Goal: Book appointment/travel/reservation

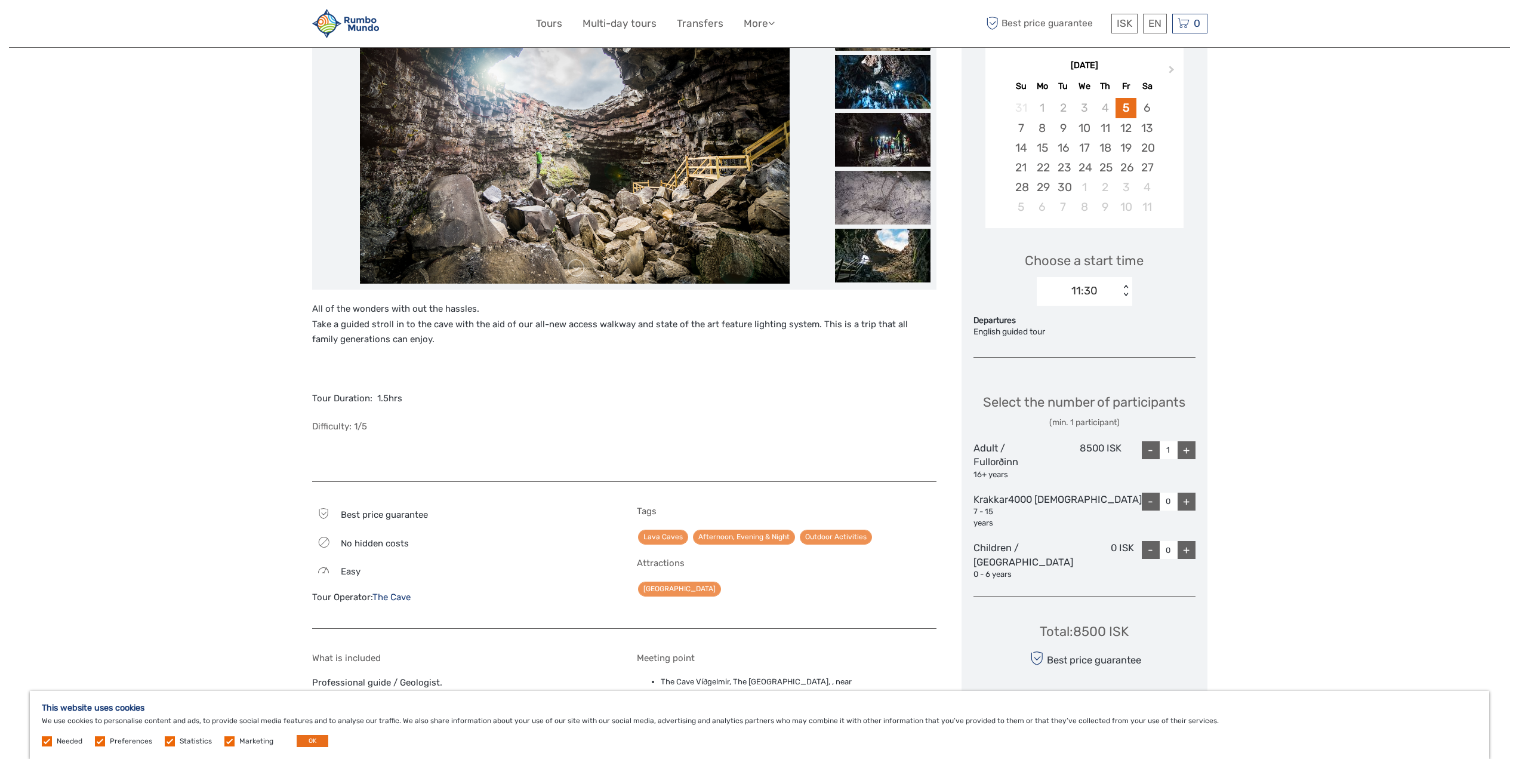
scroll to position [179, 0]
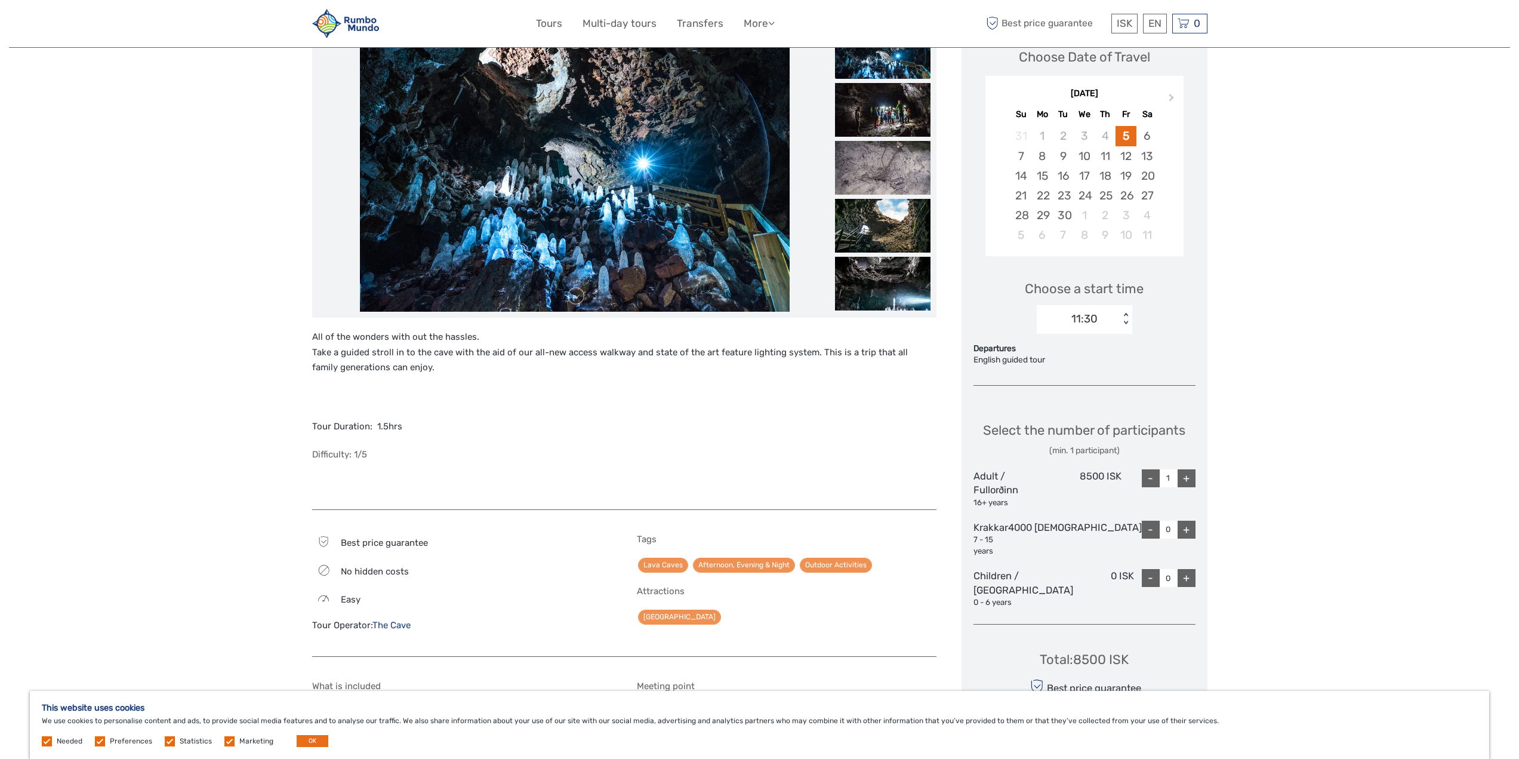
click at [1131, 313] on div "< >" at bounding box center [1125, 319] width 10 height 13
click at [1101, 356] on div "11:30" at bounding box center [1085, 355] width 84 height 20
click at [1132, 327] on div "11:30 < >" at bounding box center [1085, 319] width 96 height 29
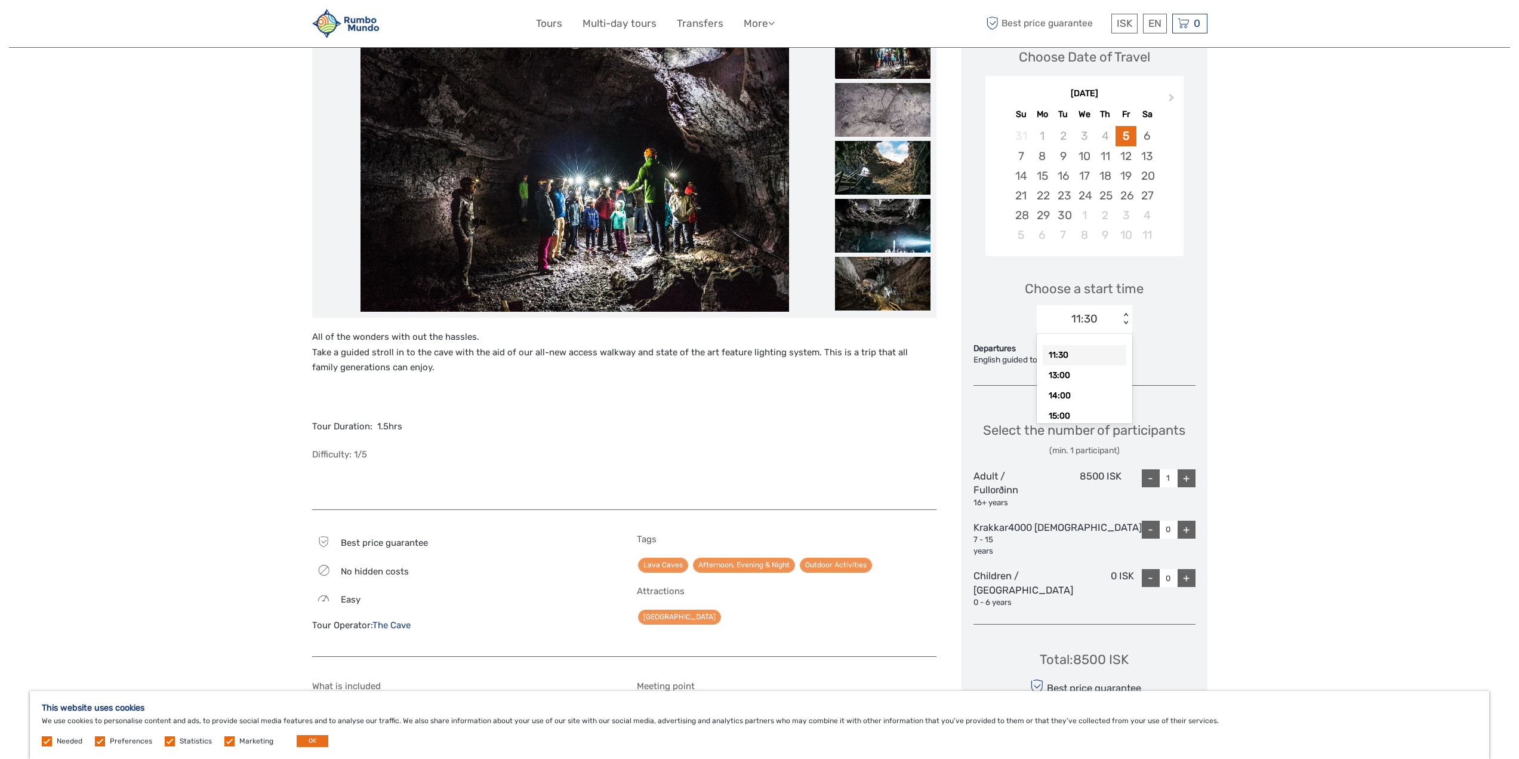
click at [1181, 348] on div "Departures" at bounding box center [1085, 349] width 222 height 12
click at [1131, 323] on div "< >" at bounding box center [1125, 319] width 10 height 13
click at [1031, 155] on div "7" at bounding box center [1021, 156] width 21 height 20
click at [1131, 324] on div "< >" at bounding box center [1125, 319] width 10 height 13
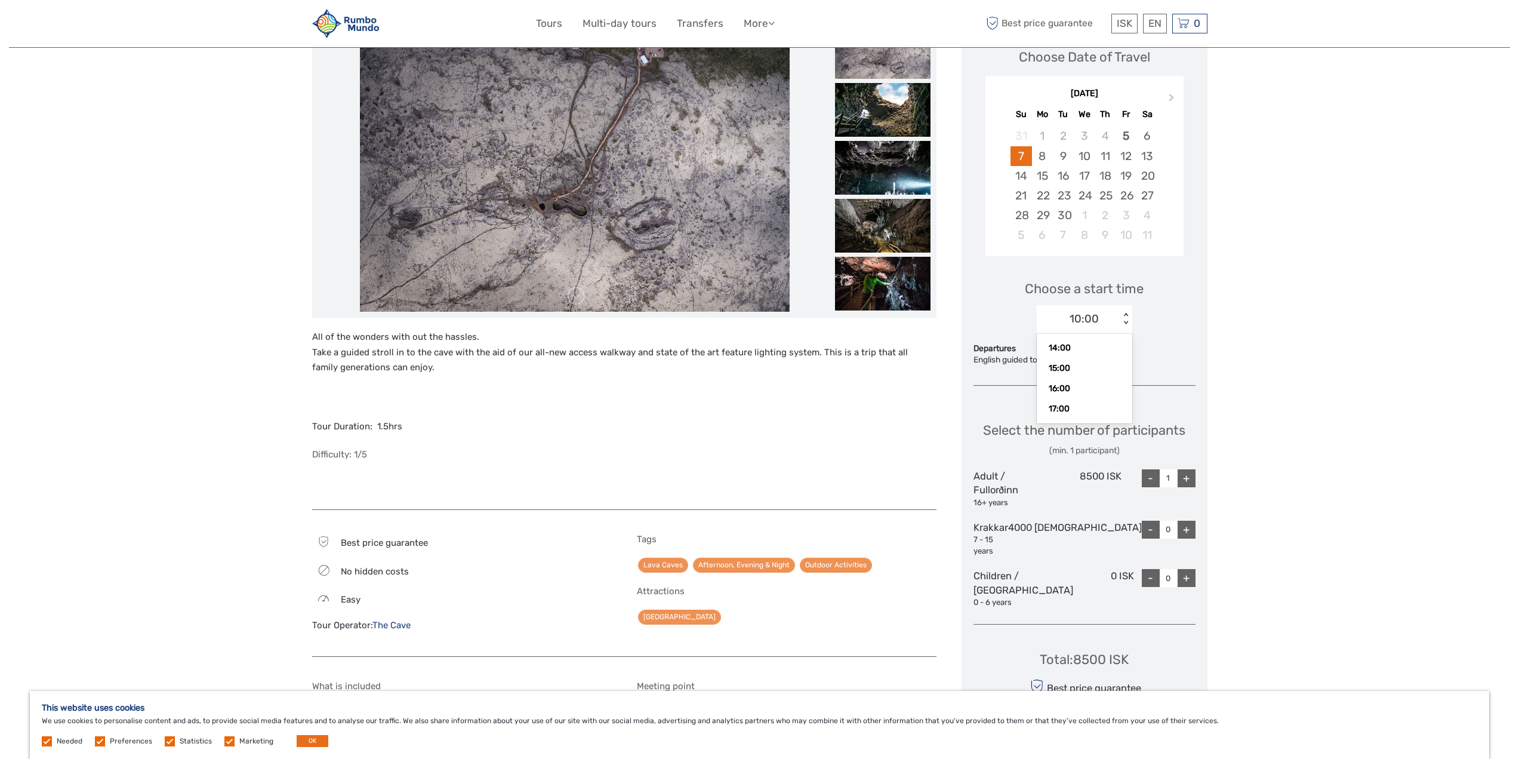
scroll to position [75, 0]
click at [1071, 171] on div "16" at bounding box center [1063, 176] width 21 height 20
click at [1131, 321] on div "< >" at bounding box center [1125, 319] width 10 height 13
click at [1116, 178] on div "18" at bounding box center [1105, 176] width 21 height 20
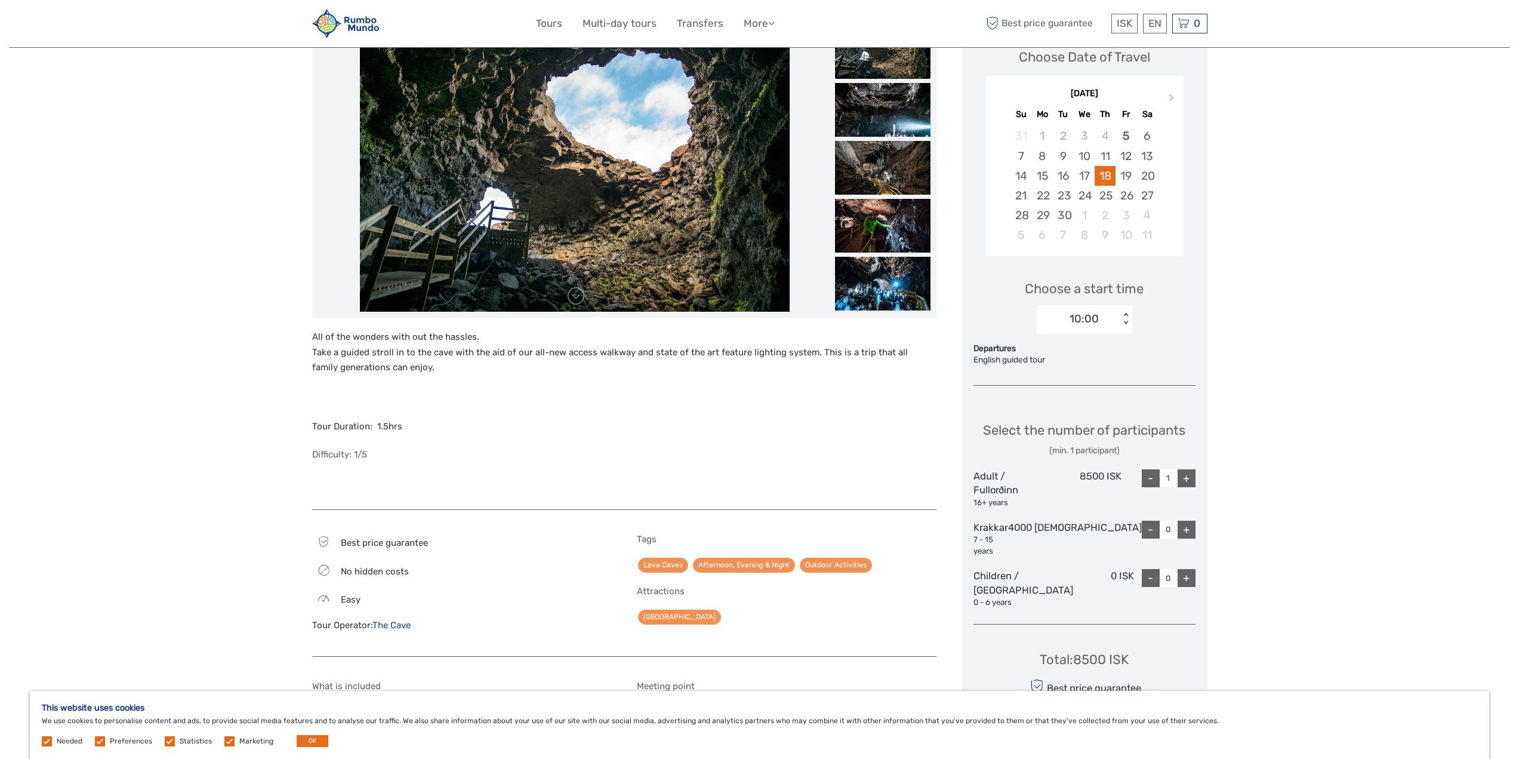
click at [1132, 327] on div "10:00 < >" at bounding box center [1085, 319] width 96 height 29
click at [1095, 199] on div "24" at bounding box center [1084, 196] width 21 height 20
click at [1131, 315] on div "< >" at bounding box center [1125, 319] width 10 height 13
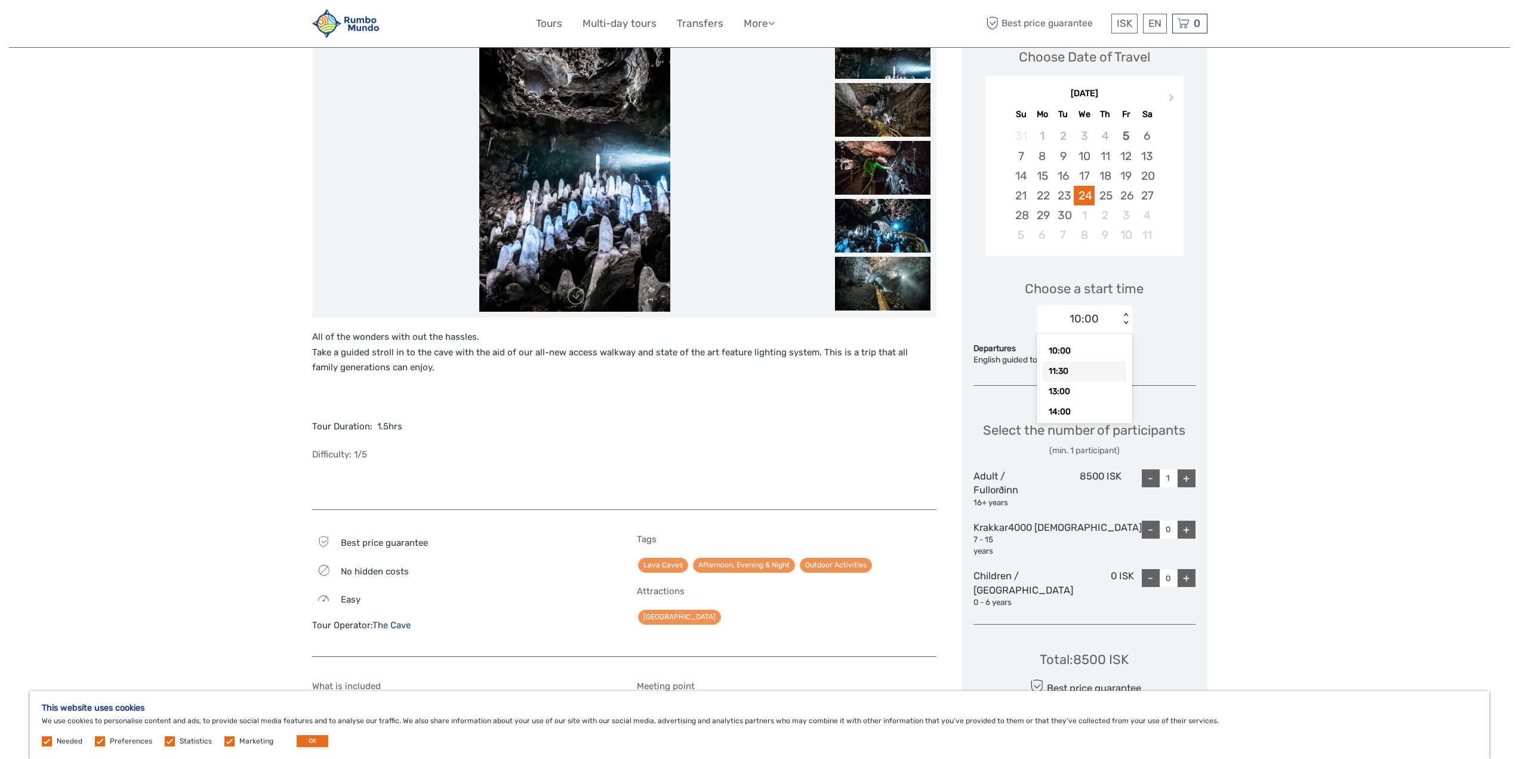
scroll to position [0, 0]
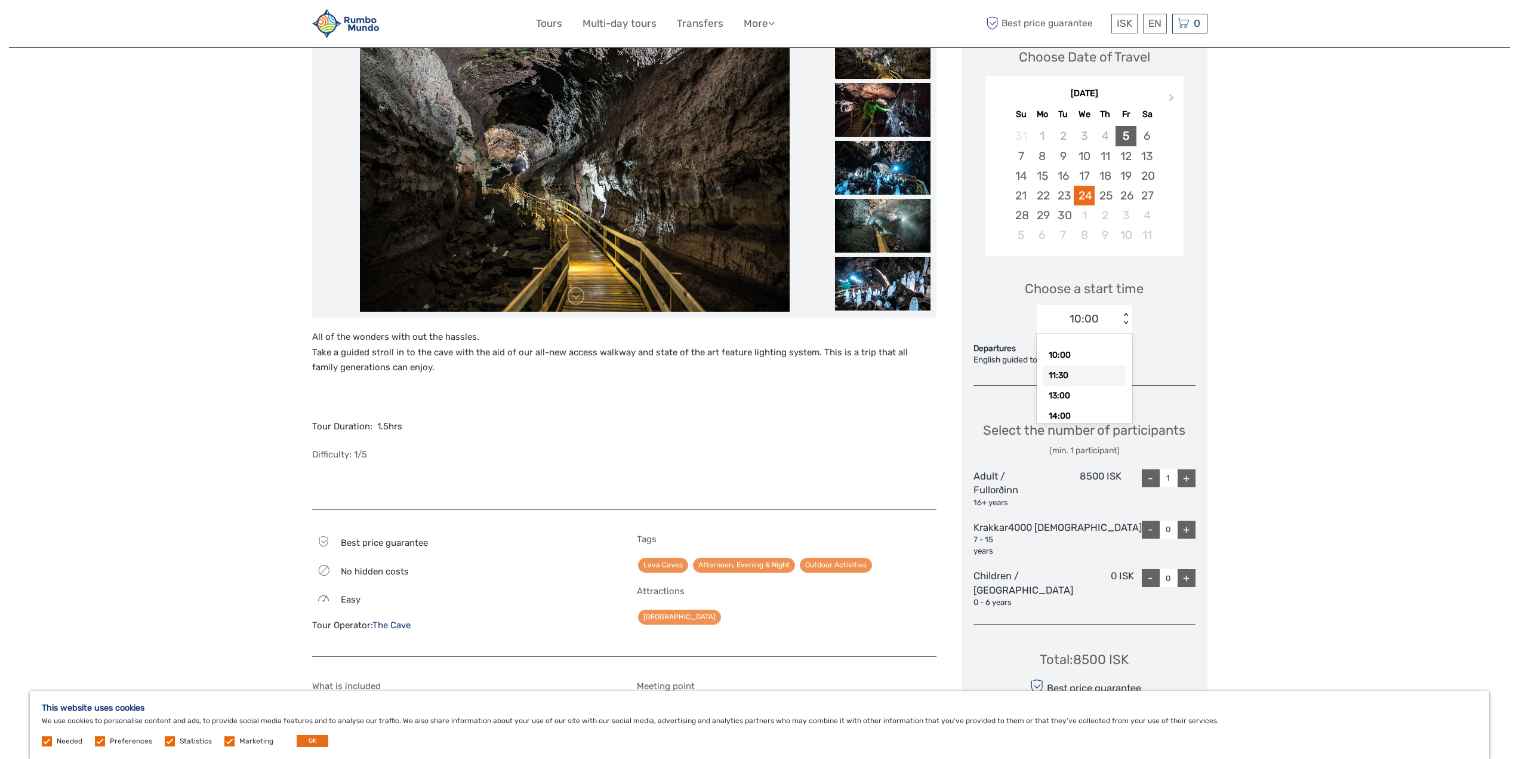
click at [1137, 142] on div "5" at bounding box center [1126, 136] width 21 height 20
click at [1131, 315] on div "< >" at bounding box center [1125, 319] width 10 height 13
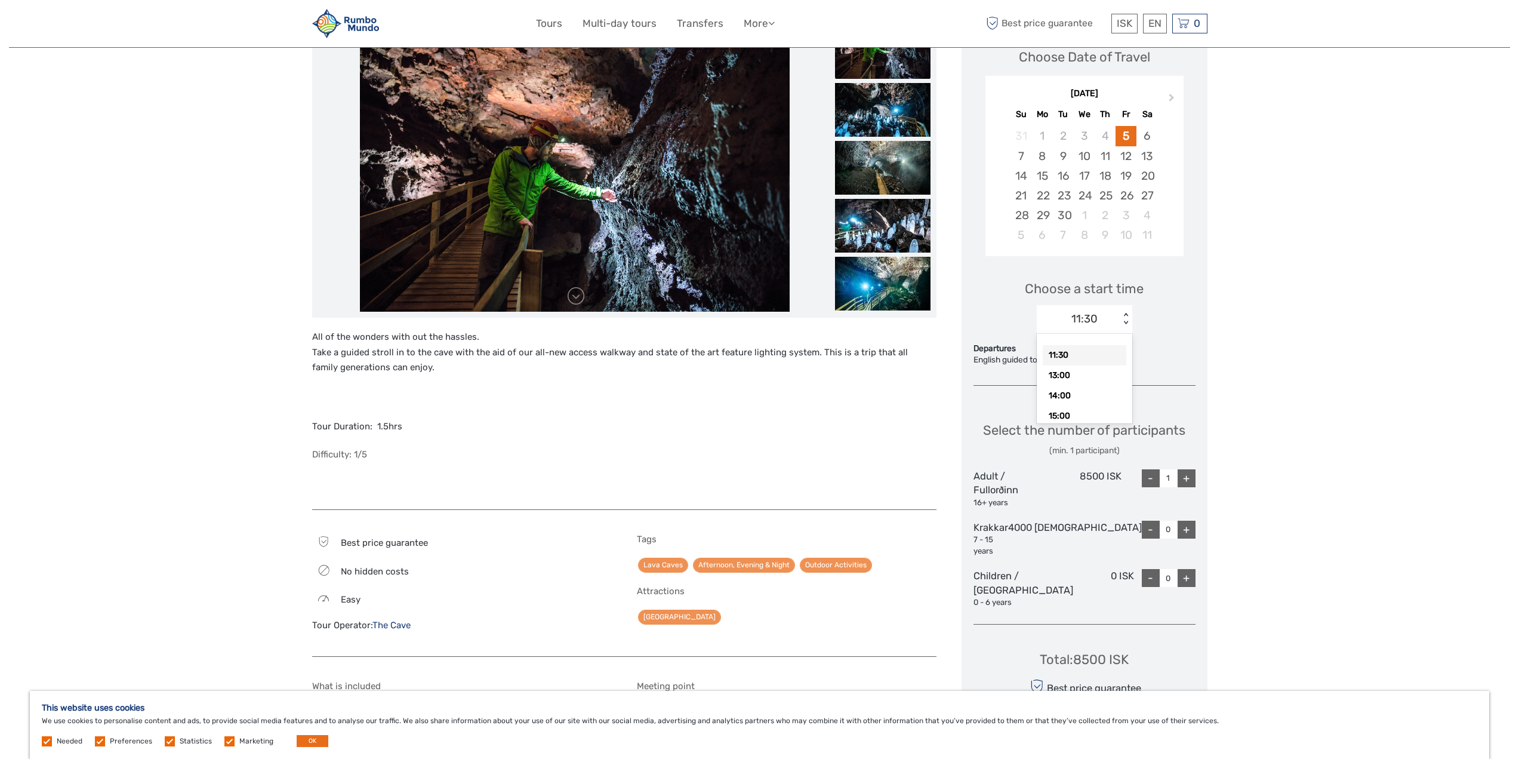
click at [1179, 331] on div "Choose a start time option 11:30 selected, 1 of 6. 6 results available. Use Up …" at bounding box center [1085, 301] width 222 height 76
click at [914, 223] on img at bounding box center [883, 226] width 96 height 54
